Goal: Task Accomplishment & Management: Manage account settings

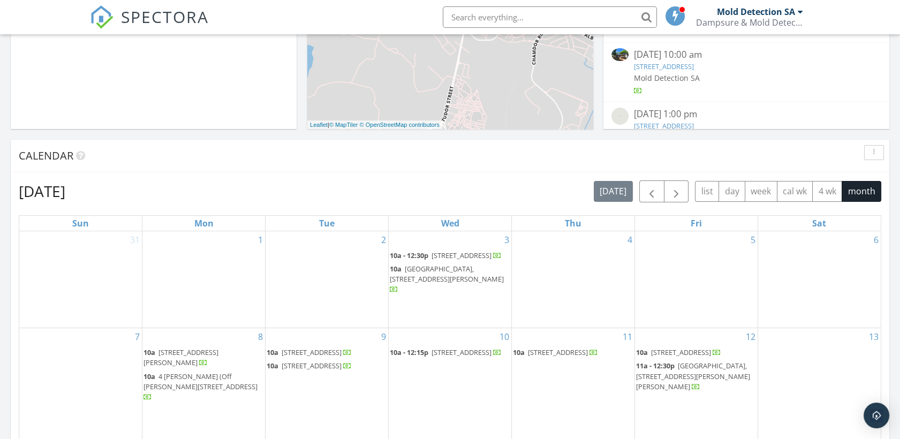
scroll to position [333, 0]
click at [657, 188] on span "button" at bounding box center [651, 190] width 13 height 13
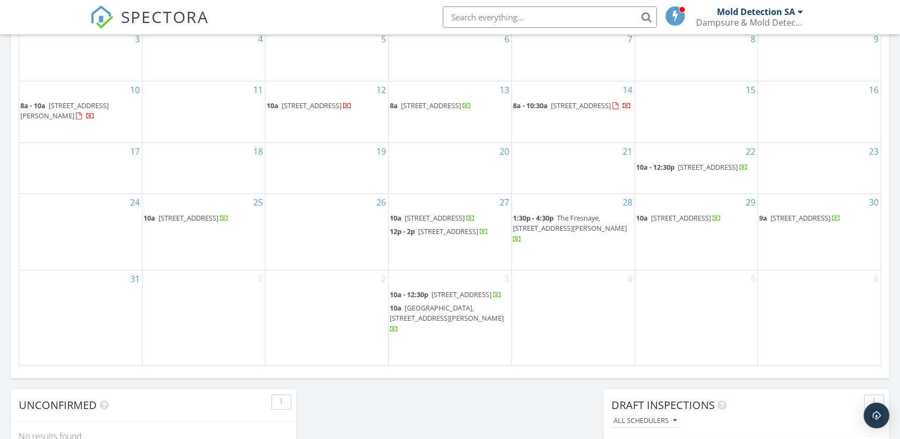
scroll to position [649, 0]
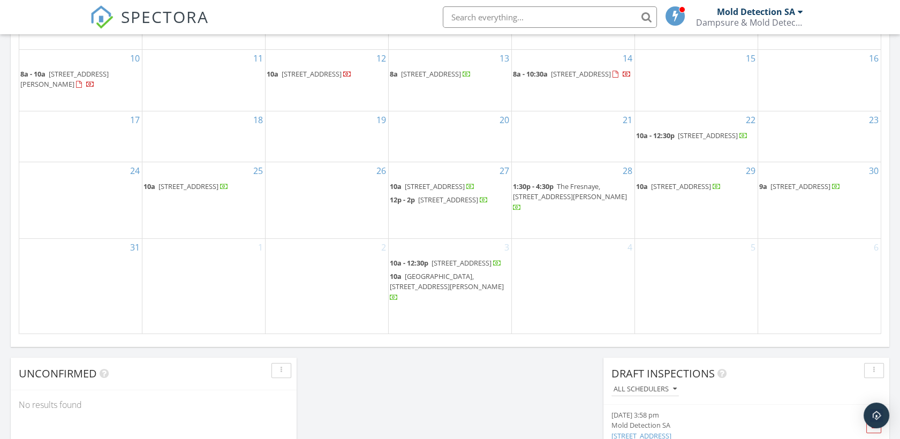
click at [820, 191] on span "6 Abington Cir, Cape Town 7974" at bounding box center [800, 186] width 60 height 10
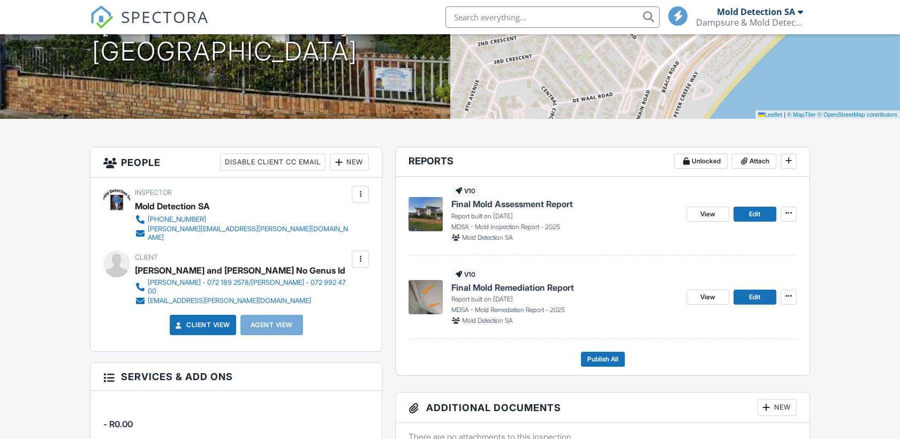
scroll to position [222, 0]
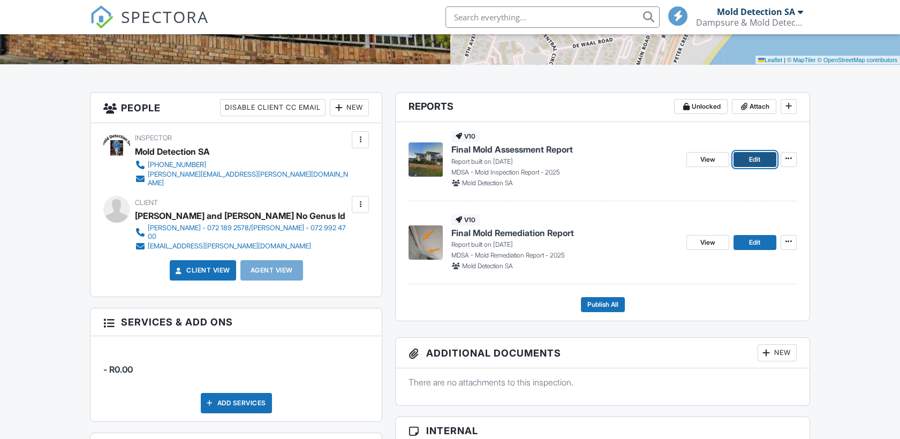
click at [760, 159] on span "Edit" at bounding box center [754, 159] width 11 height 11
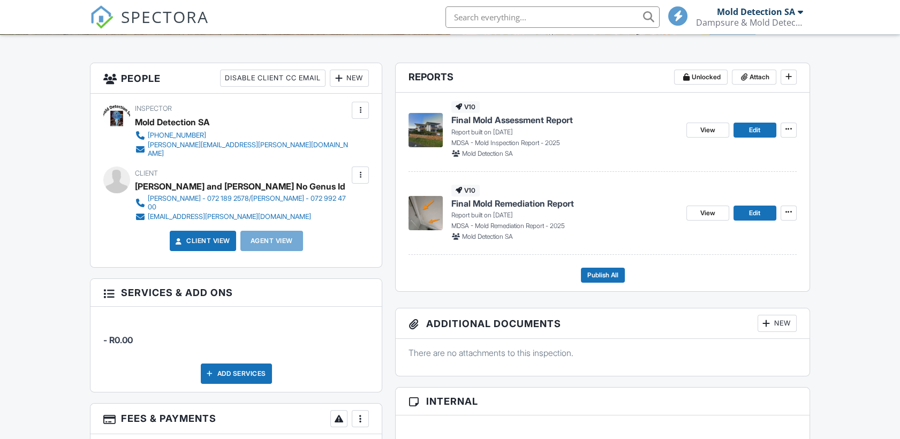
scroll to position [278, 0]
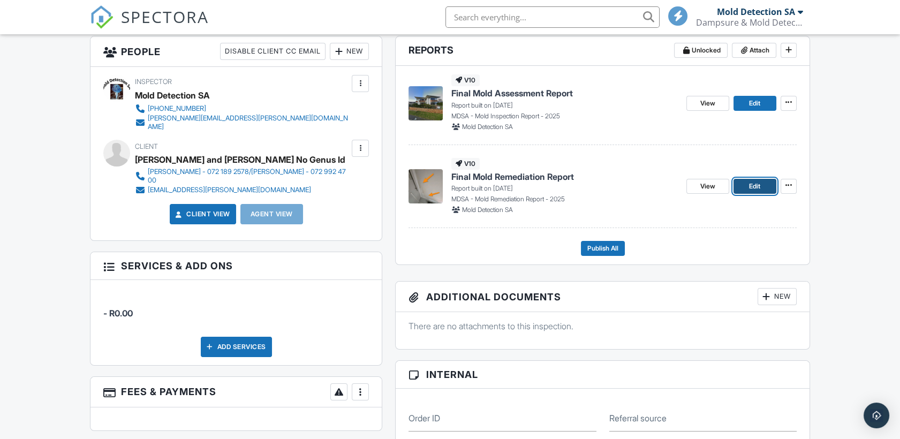
click at [767, 183] on link "Edit" at bounding box center [754, 186] width 43 height 15
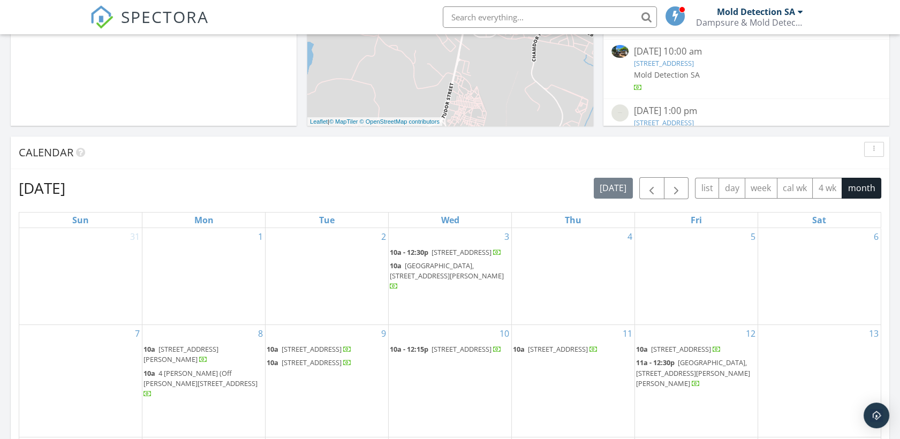
scroll to position [354, 0]
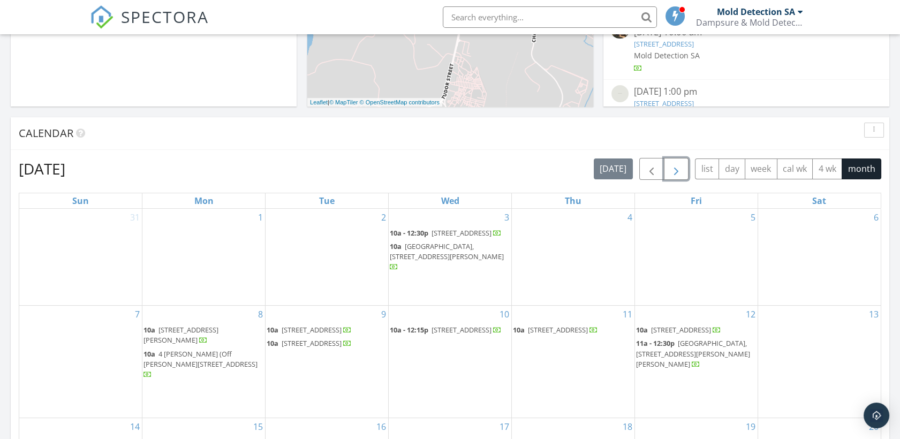
click at [682, 169] on span "button" at bounding box center [676, 169] width 13 height 13
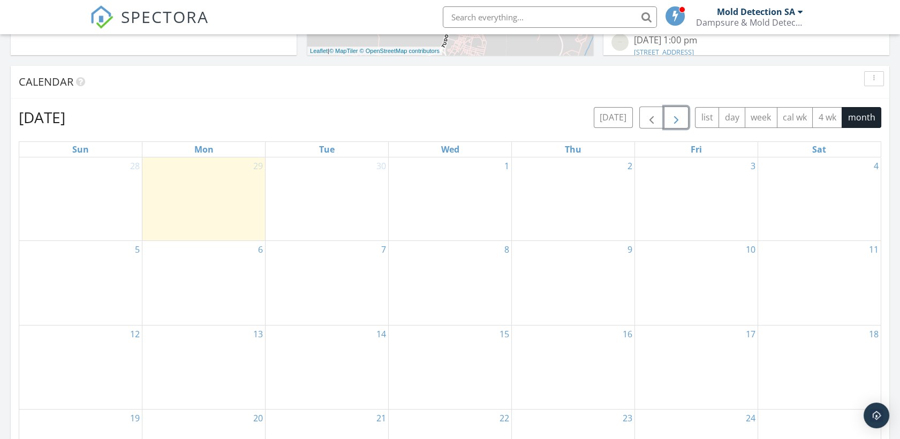
scroll to position [170, 0]
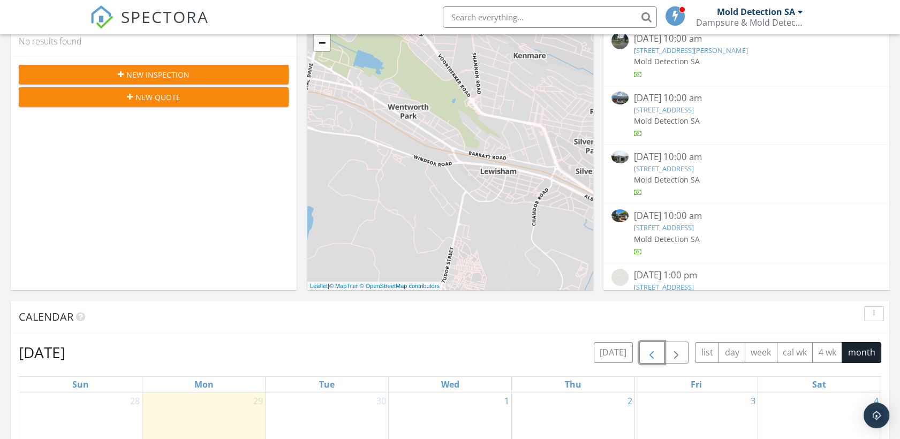
click at [655, 352] on span "button" at bounding box center [651, 352] width 13 height 13
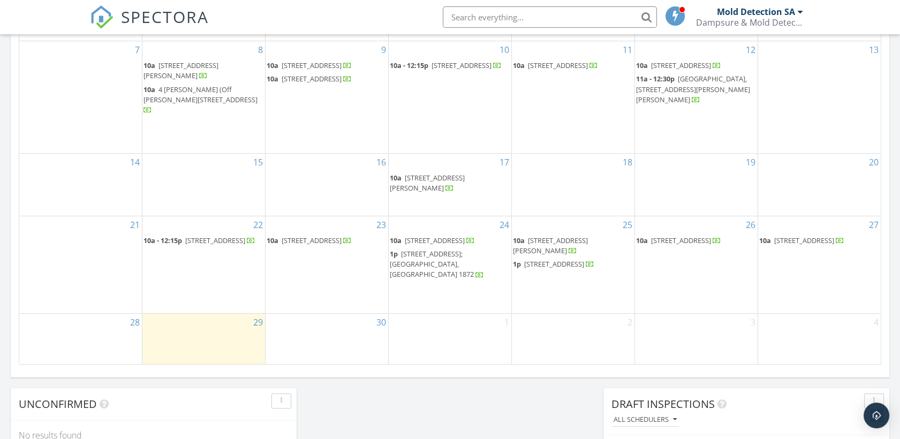
scroll to position [672, 0]
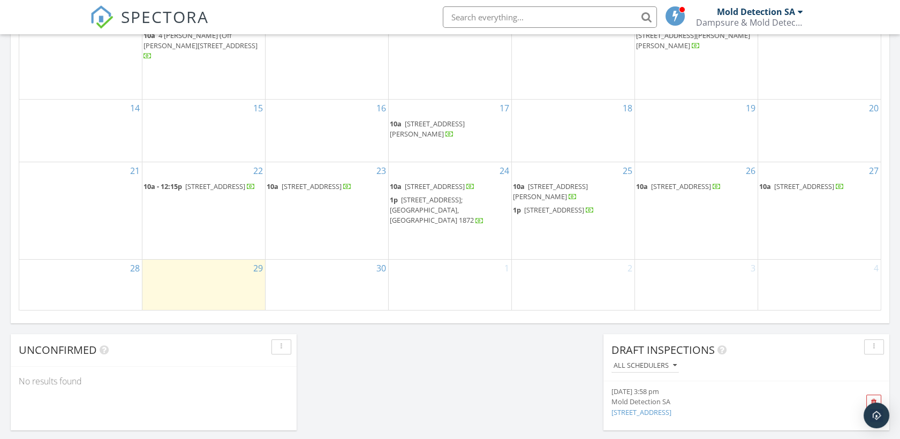
click at [561, 194] on span "52 Florence Ave, Cape Town 7925" at bounding box center [550, 191] width 75 height 20
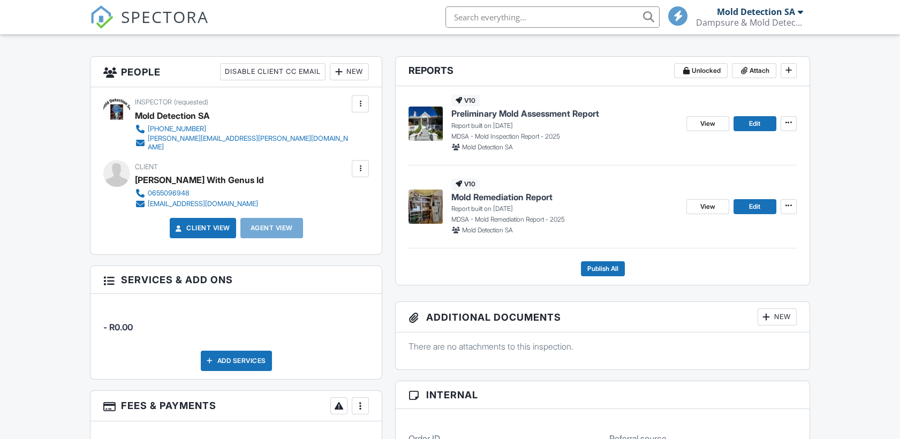
scroll to position [231, 0]
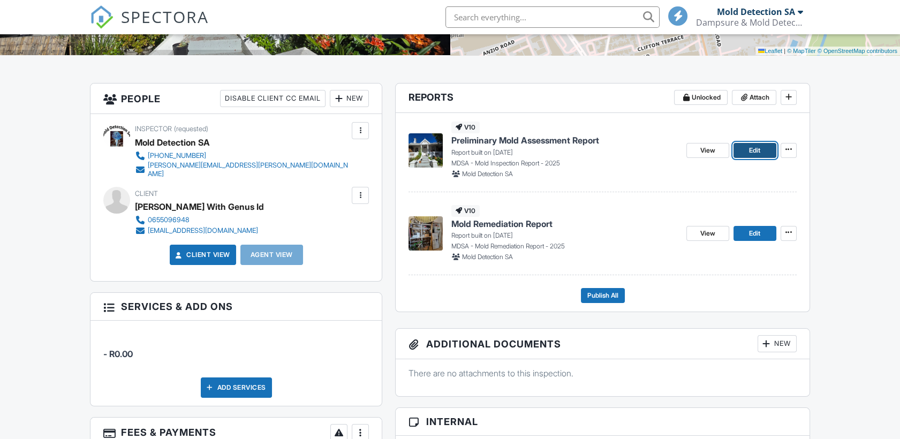
click at [749, 146] on span "Edit" at bounding box center [754, 150] width 11 height 11
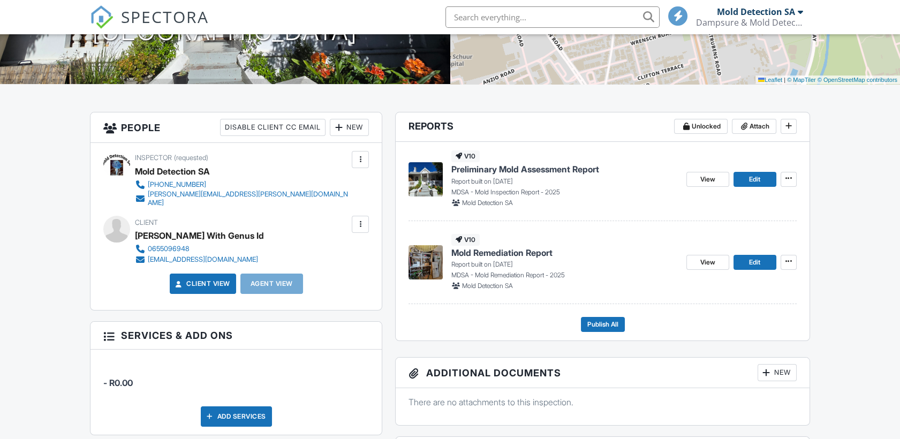
scroll to position [201, 0]
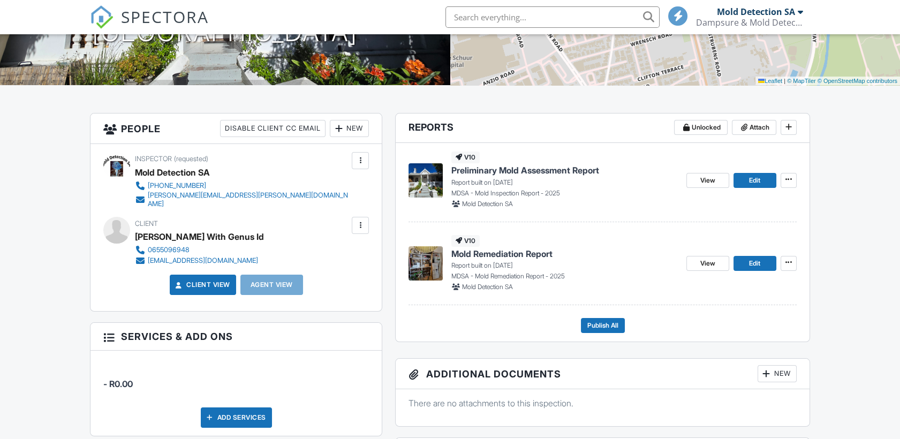
click at [763, 253] on div "View Edit" at bounding box center [741, 263] width 110 height 57
click at [762, 262] on link "Edit" at bounding box center [754, 263] width 43 height 15
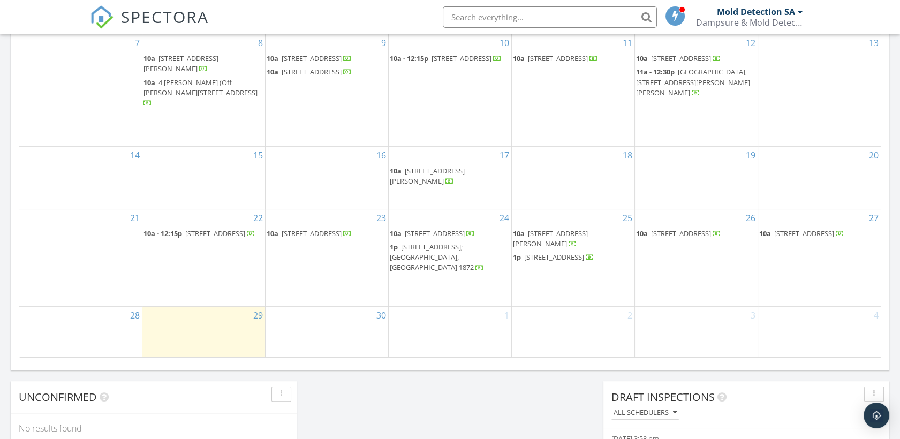
scroll to position [634, 0]
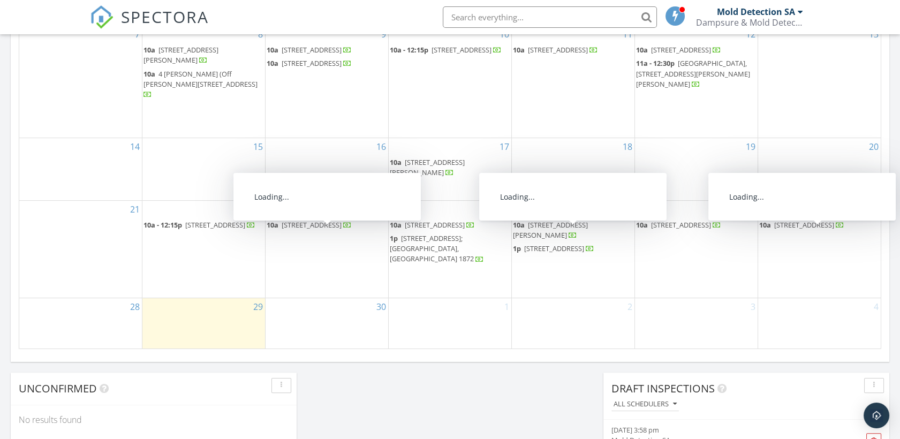
click at [214, 230] on span "74 Vlei St, Greyton 7233" at bounding box center [215, 225] width 60 height 10
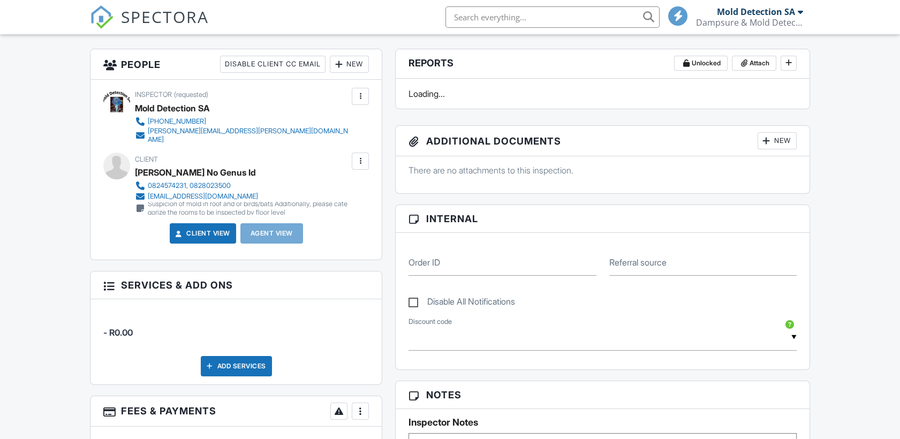
scroll to position [279, 0]
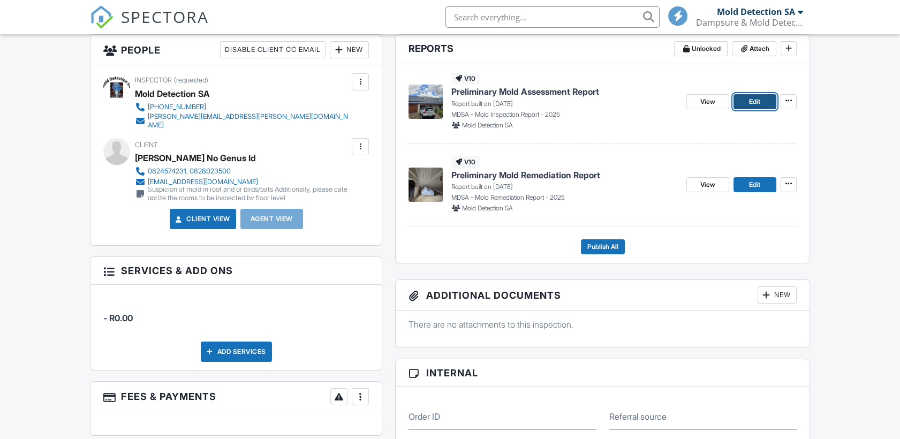
click at [766, 102] on link "Edit" at bounding box center [754, 101] width 43 height 15
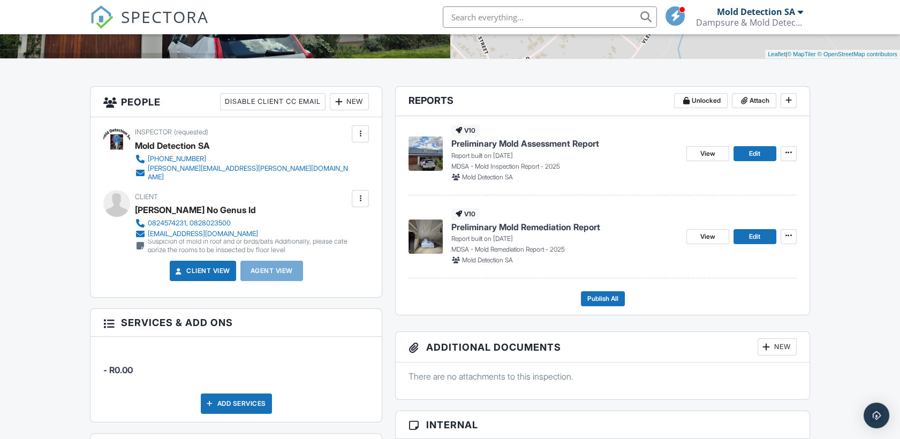
scroll to position [233, 0]
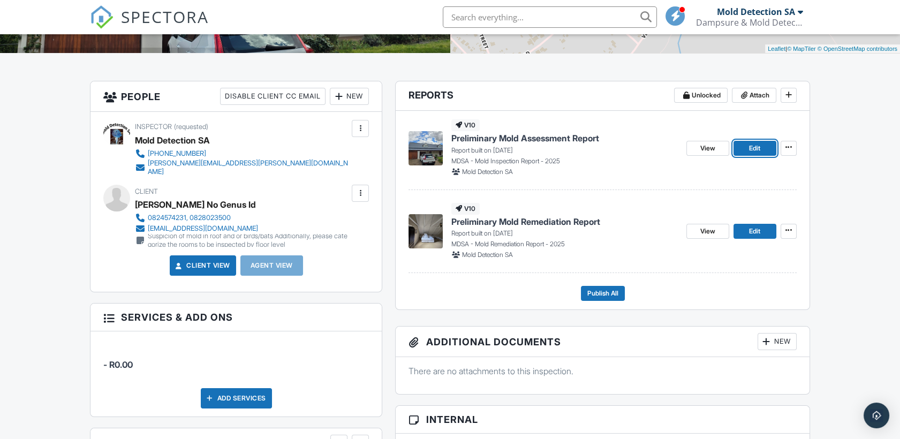
drag, startPoint x: 747, startPoint y: 146, endPoint x: 635, endPoint y: 170, distance: 113.9
click at [747, 146] on link "Edit" at bounding box center [754, 148] width 43 height 15
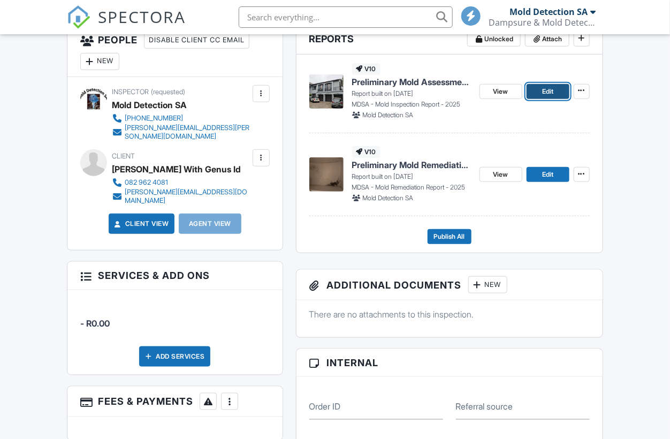
click at [549, 92] on span "Edit" at bounding box center [547, 91] width 11 height 11
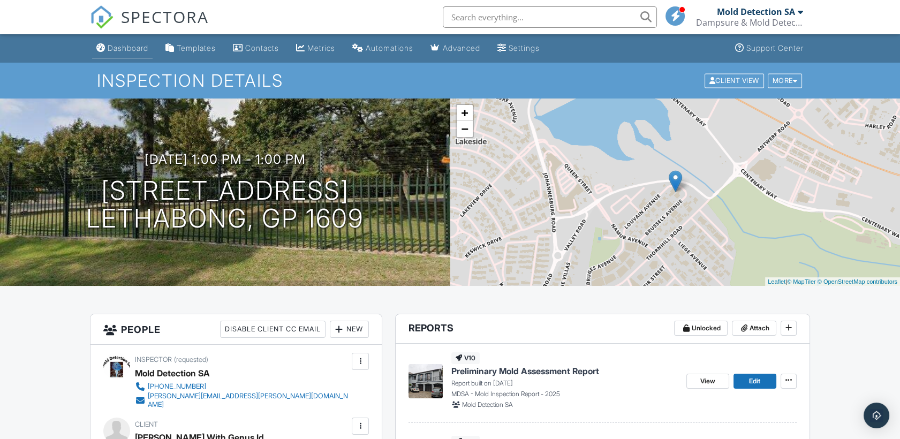
click at [134, 44] on div "Dashboard" at bounding box center [128, 47] width 41 height 9
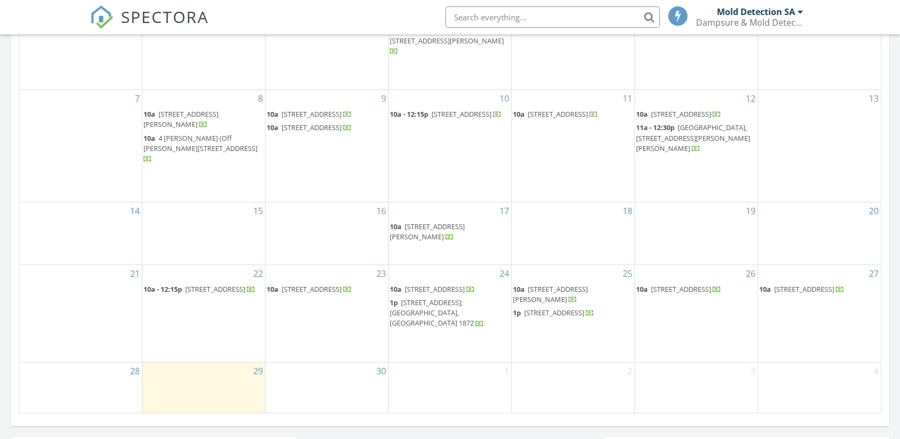
scroll to position [592, 0]
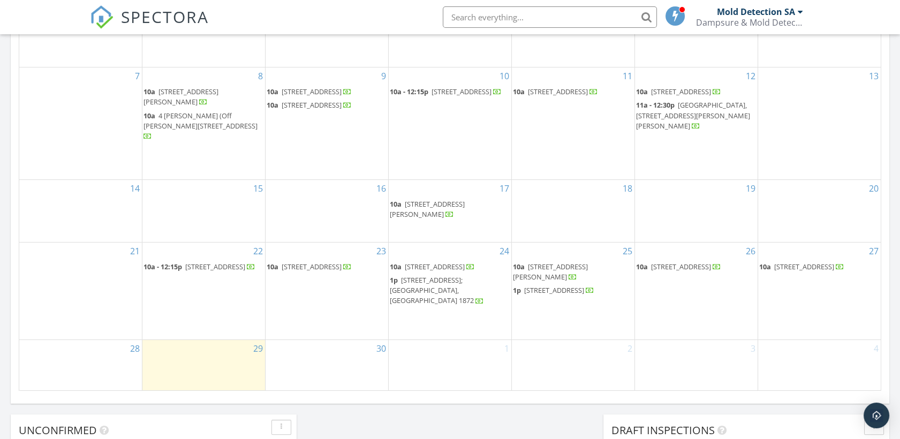
click at [567, 272] on span "[STREET_ADDRESS][PERSON_NAME]" at bounding box center [550, 272] width 75 height 20
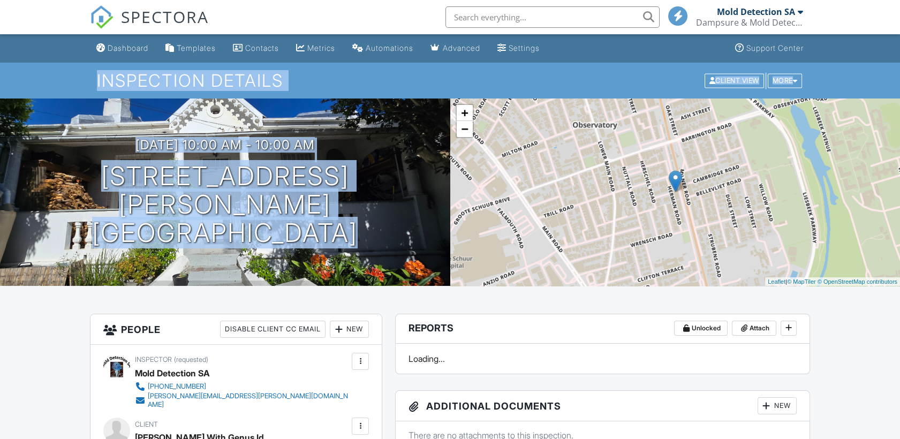
drag, startPoint x: 899, startPoint y: 37, endPoint x: 898, endPoint y: 104, distance: 67.5
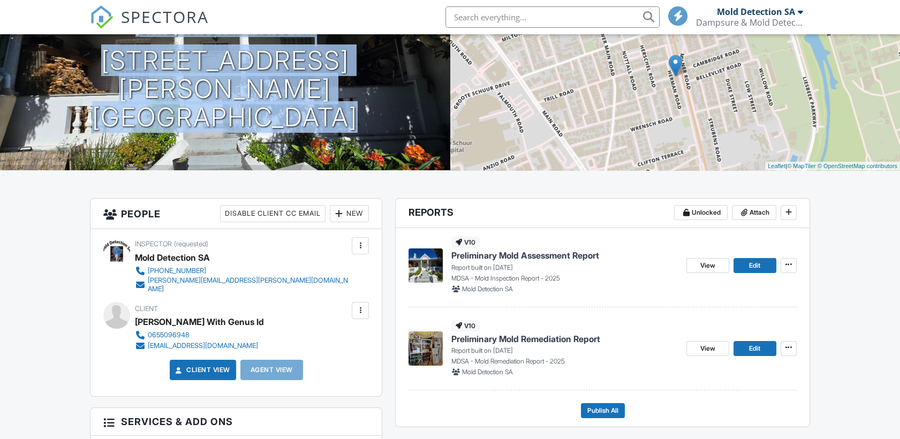
scroll to position [264, 0]
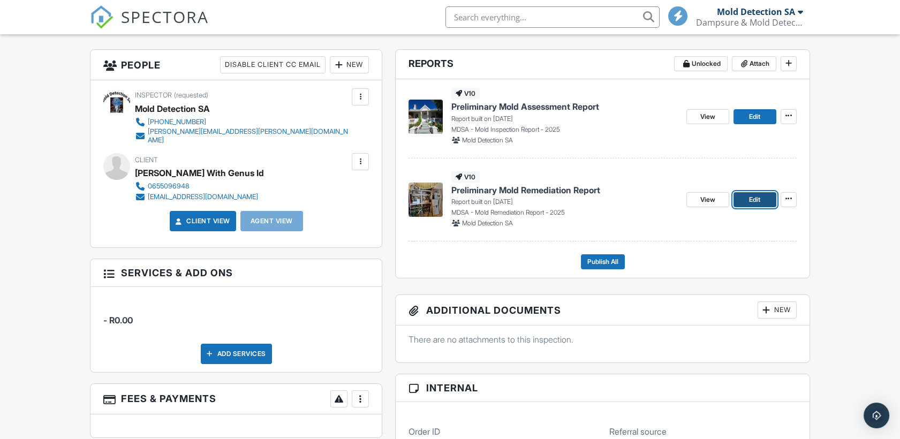
click at [758, 202] on span "Edit" at bounding box center [754, 199] width 11 height 11
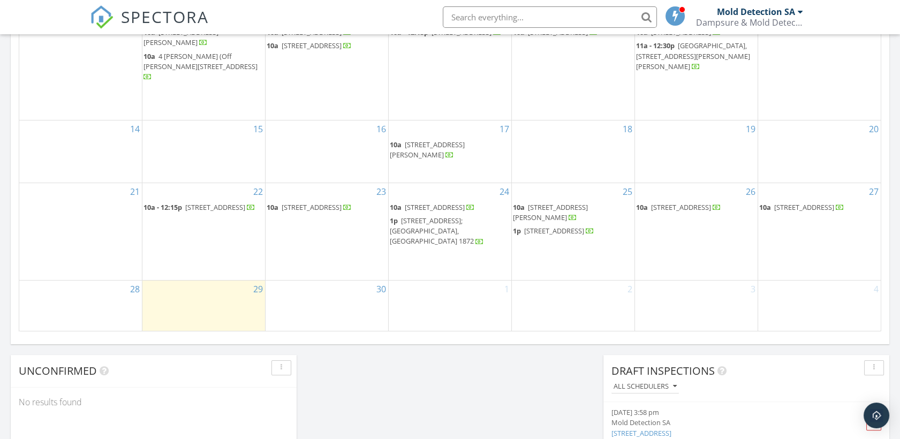
scroll to position [645, 0]
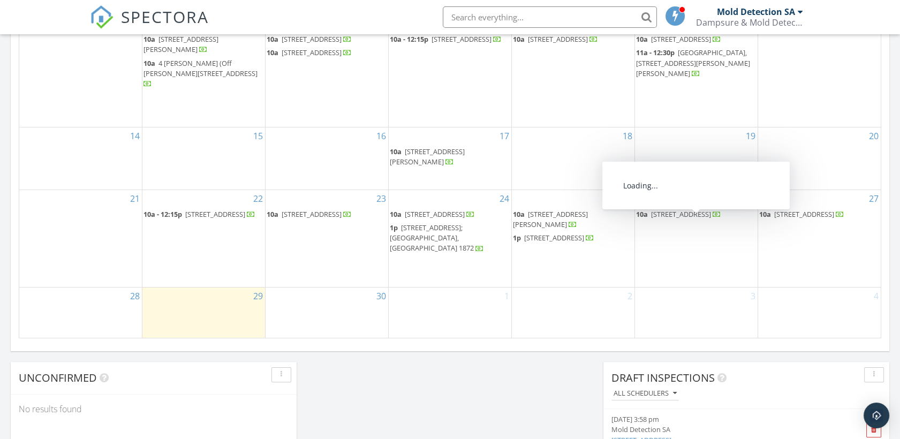
click at [682, 219] on span "[STREET_ADDRESS]" at bounding box center [681, 214] width 60 height 10
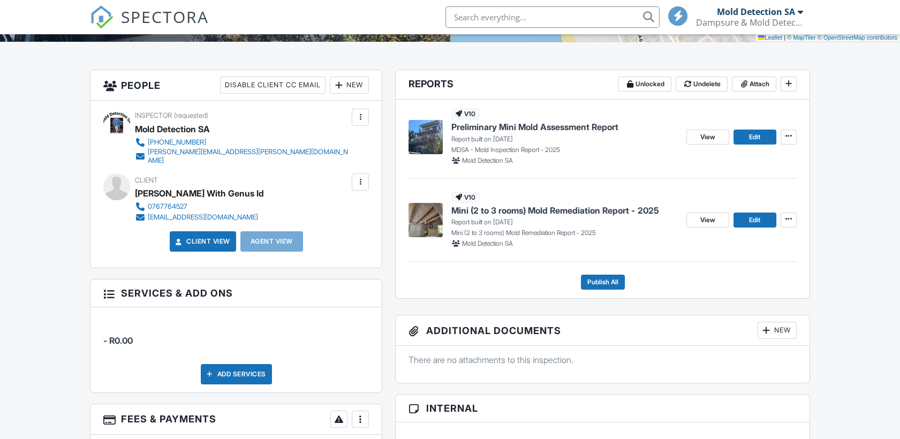
scroll to position [206, 0]
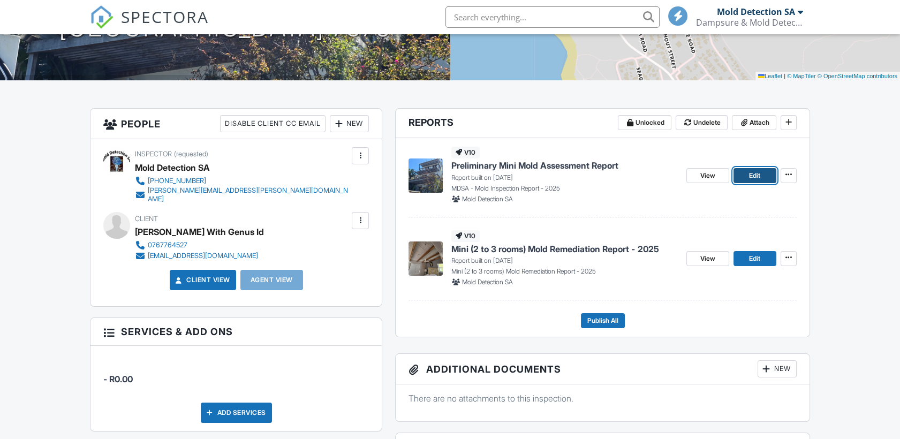
click at [758, 175] on span "Edit" at bounding box center [754, 175] width 11 height 11
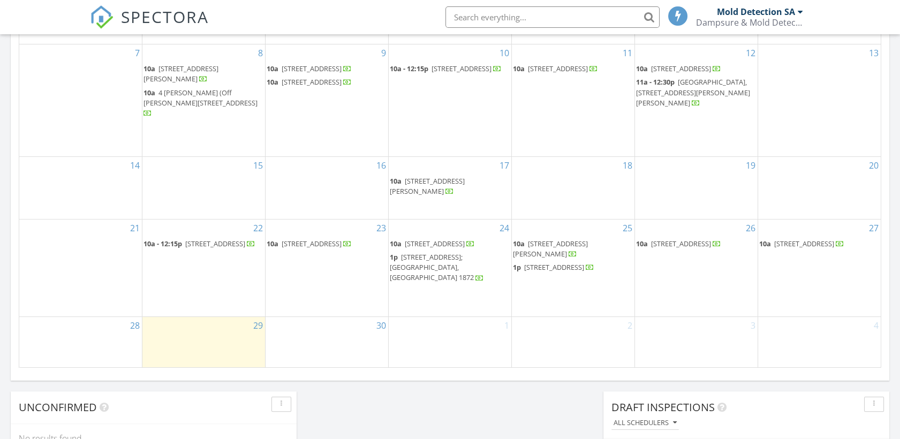
scroll to position [613, 0]
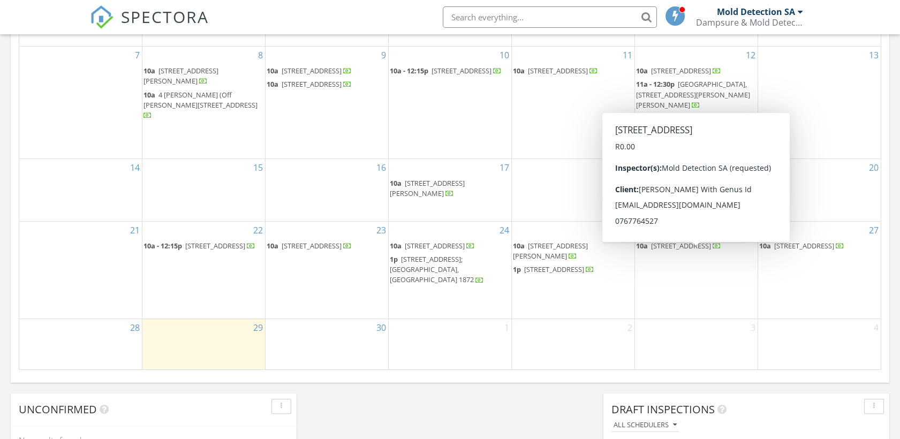
click at [686, 251] on span "135 Hilltop Sreett, Scarborough, Cape Town 7975" at bounding box center [681, 246] width 60 height 10
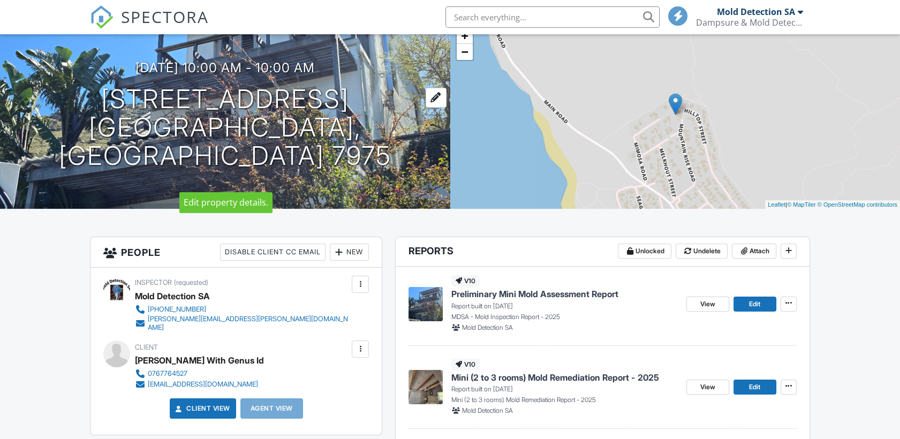
click at [430, 88] on div at bounding box center [436, 98] width 21 height 20
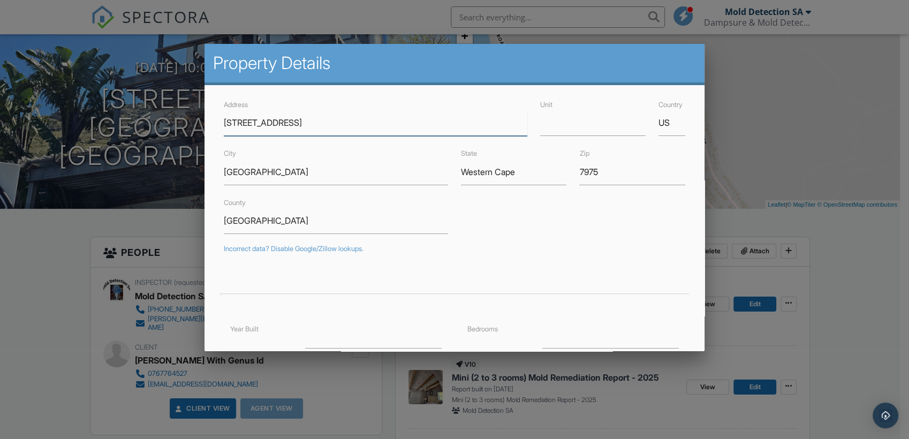
click at [286, 125] on input "135 Hilltop Steett, Scarborough" at bounding box center [376, 123] width 304 height 26
click at [383, 120] on input "[STREET_ADDRESS]" at bounding box center [376, 123] width 304 height 26
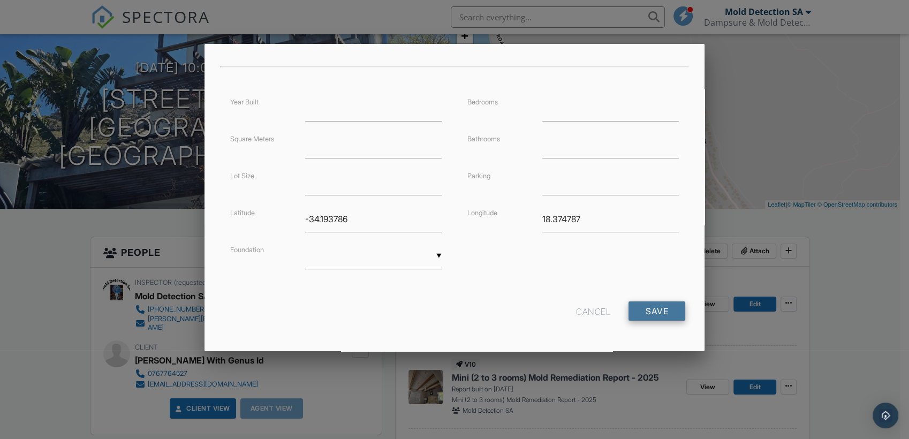
type input "[STREET_ADDRESS]"
click at [651, 310] on input "Save" at bounding box center [657, 310] width 57 height 19
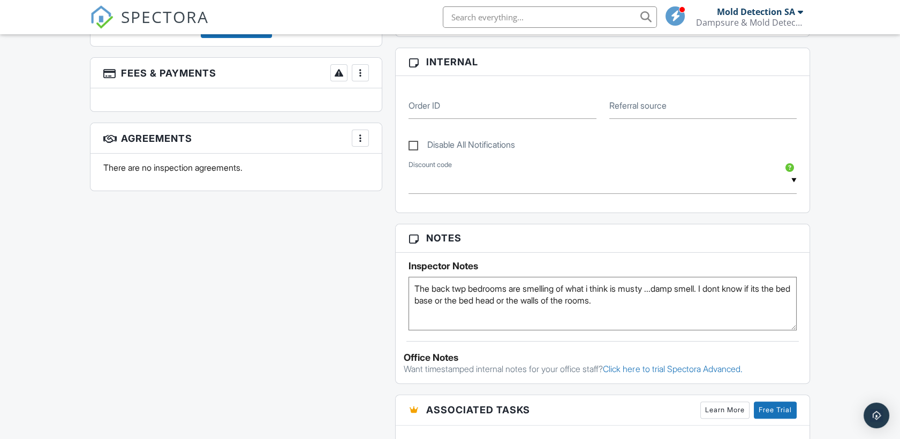
scroll to position [704, 0]
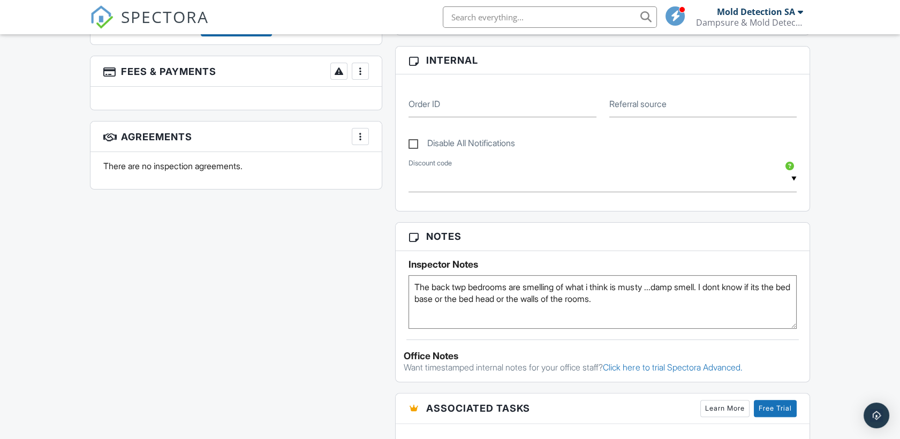
click at [468, 288] on textarea "The back twp bedrooms are smelling of what i think is musty ...damp smell. I do…" at bounding box center [602, 302] width 388 height 54
click at [601, 285] on textarea "The back twp bedrooms are smelling of what i think is musty ...damp smell. I do…" at bounding box center [602, 302] width 388 height 54
click at [709, 317] on textarea "The back twp bedrooms are smelling of what i think is musty ...damp smell. I do…" at bounding box center [602, 302] width 388 height 54
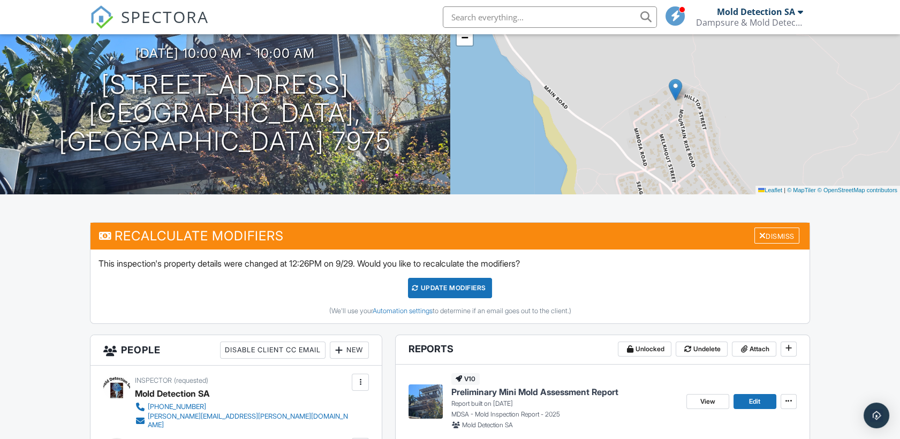
scroll to position [0, 0]
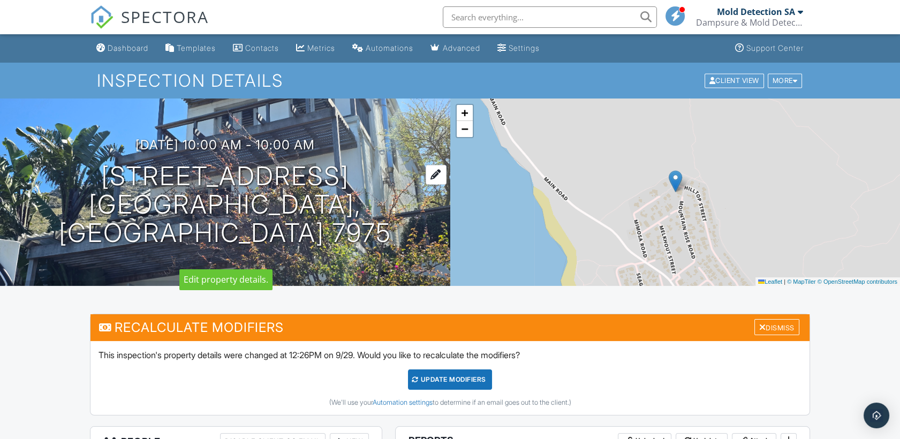
type textarea "The back two bedrooms are smelling of what I think is musty ...damp smell. I do…"
click at [211, 223] on h1 "[STREET_ADDRESS] [STREET_ADDRESS]" at bounding box center [225, 204] width 416 height 85
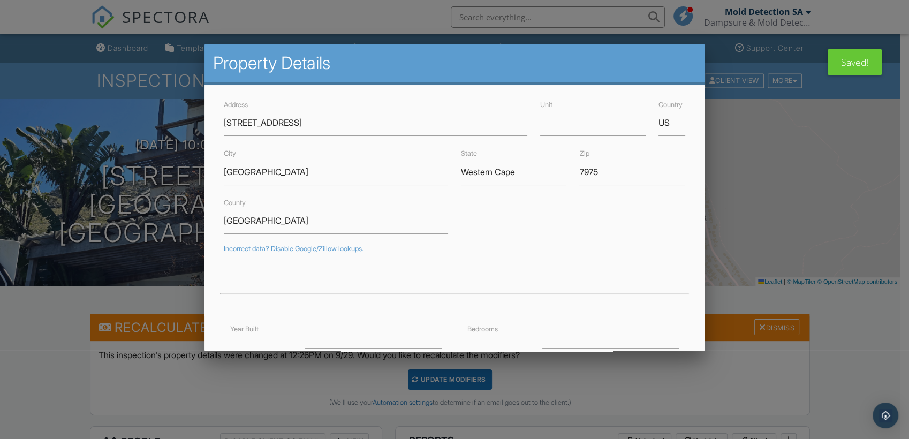
drag, startPoint x: 801, startPoint y: 199, endPoint x: 482, endPoint y: 5, distance: 373.3
click at [801, 197] on div at bounding box center [454, 220] width 909 height 549
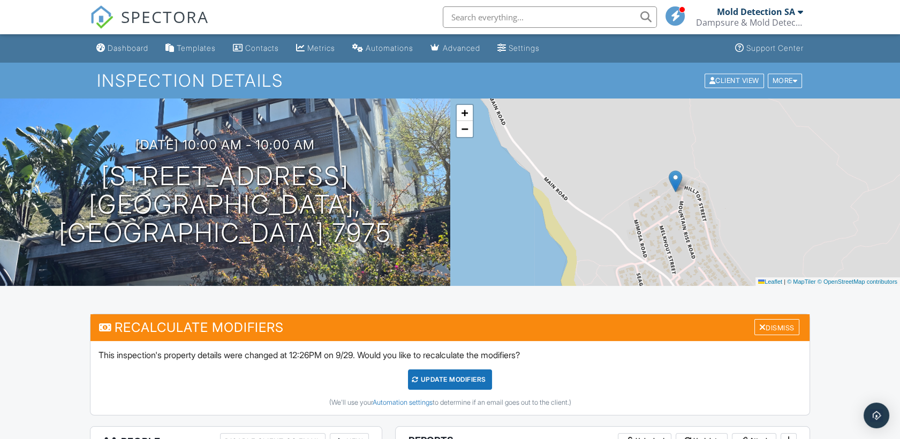
scroll to position [141, 0]
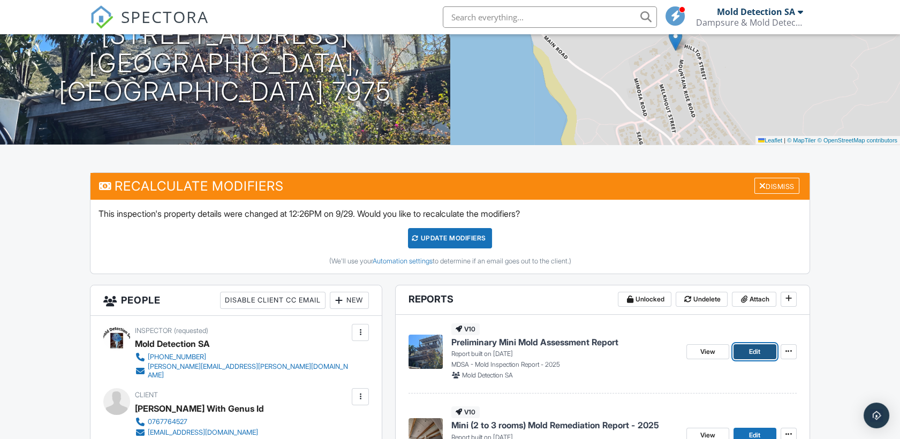
click at [764, 351] on link "Edit" at bounding box center [754, 351] width 43 height 15
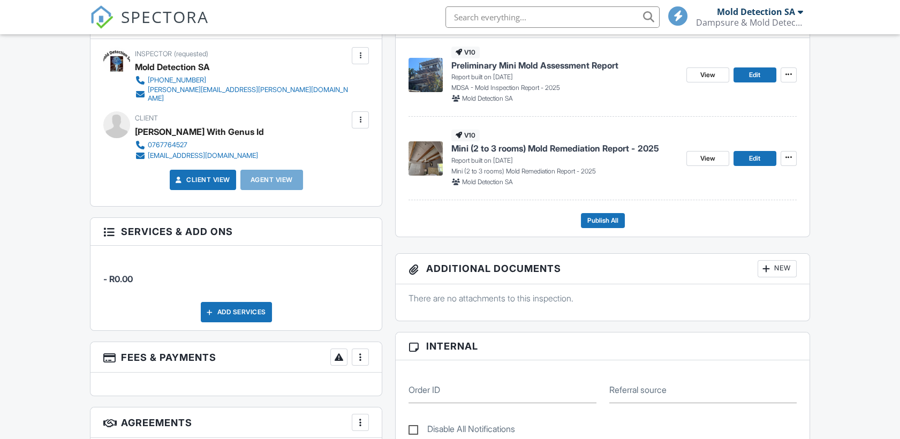
scroll to position [447, 0]
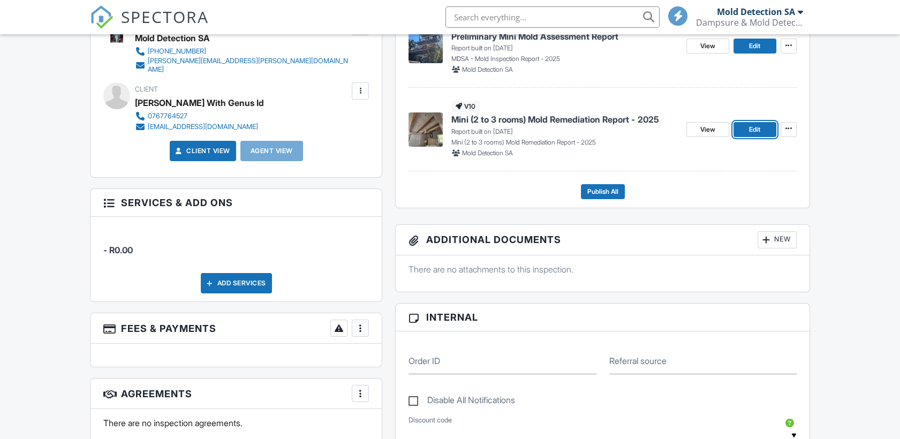
drag, startPoint x: 753, startPoint y: 131, endPoint x: 683, endPoint y: 163, distance: 76.9
click at [753, 131] on span "Edit" at bounding box center [754, 129] width 11 height 11
